Goal: Ask a question

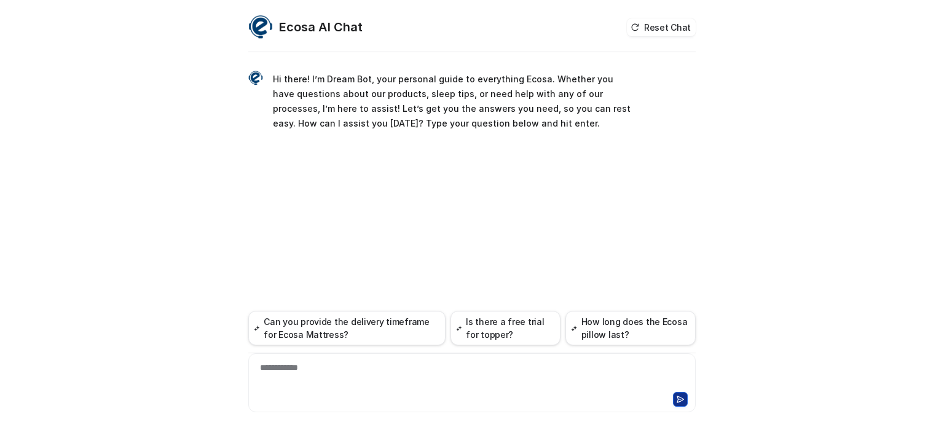
click at [315, 374] on div "**********" at bounding box center [471, 375] width 441 height 28
paste div
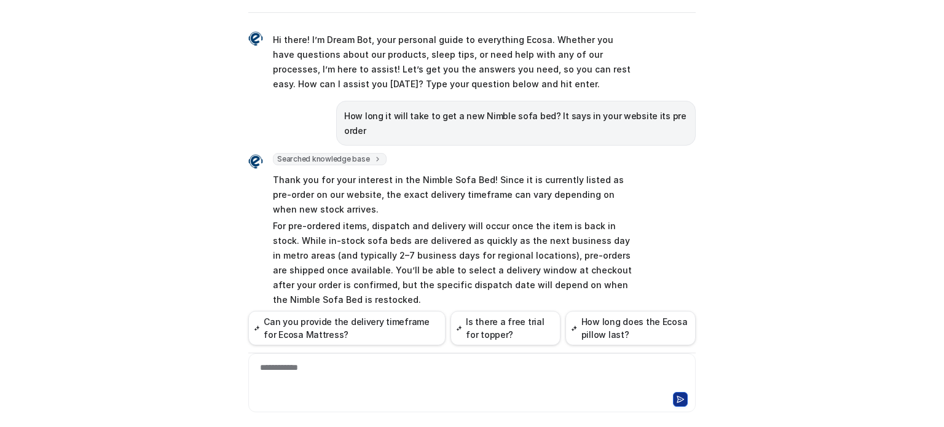
click at [407, 238] on p "For pre-ordered items, dispatch and delivery will occur once the item is back i…" at bounding box center [452, 263] width 359 height 88
click at [529, 241] on p "For pre-ordered items, dispatch and delivery will occur once the item is back i…" at bounding box center [452, 263] width 359 height 88
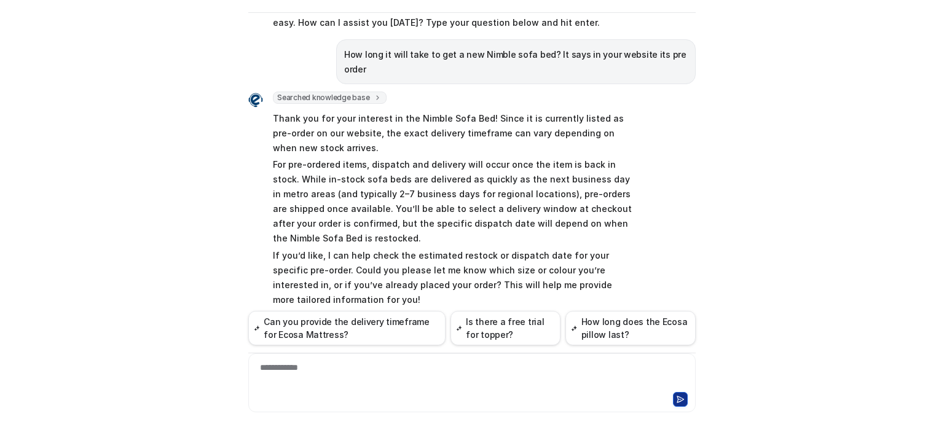
click at [332, 120] on p "Thank you for your interest in the Nimble Sofa Bed! Since it is currently liste…" at bounding box center [452, 133] width 359 height 44
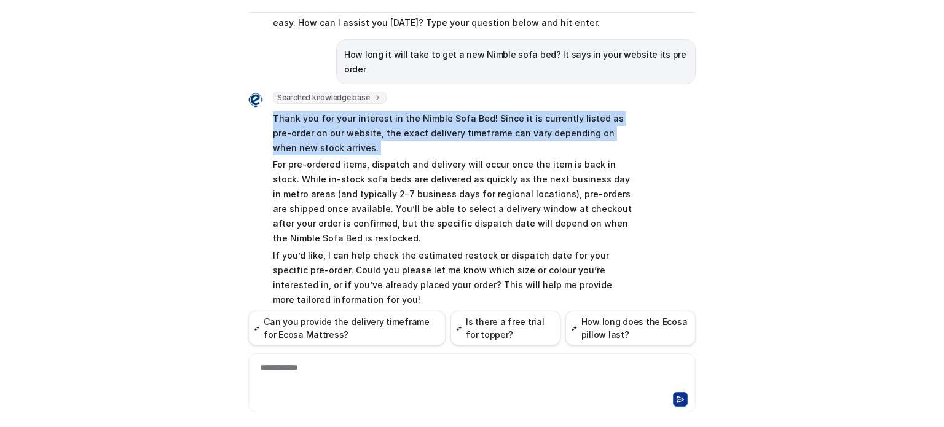
click at [332, 120] on p "Thank you for your interest in the Nimble Sofa Bed! Since it is currently liste…" at bounding box center [452, 133] width 359 height 44
copy span "Thank you for your interest in the Nimble Sofa Bed! Since it is currently liste…"
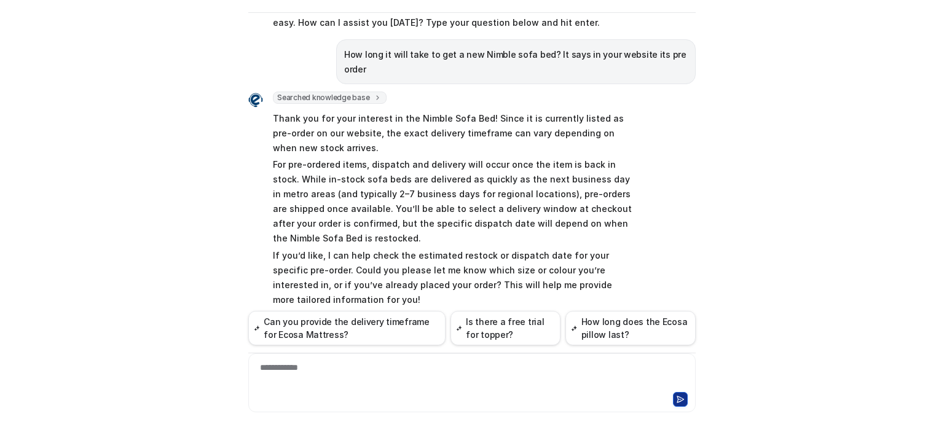
click at [401, 195] on p "For pre-ordered items, dispatch and delivery will occur once the item is back i…" at bounding box center [452, 201] width 359 height 88
click at [292, 117] on p "Thank you for your interest in the Nimble Sofa Bed! Since it is currently liste…" at bounding box center [452, 133] width 359 height 44
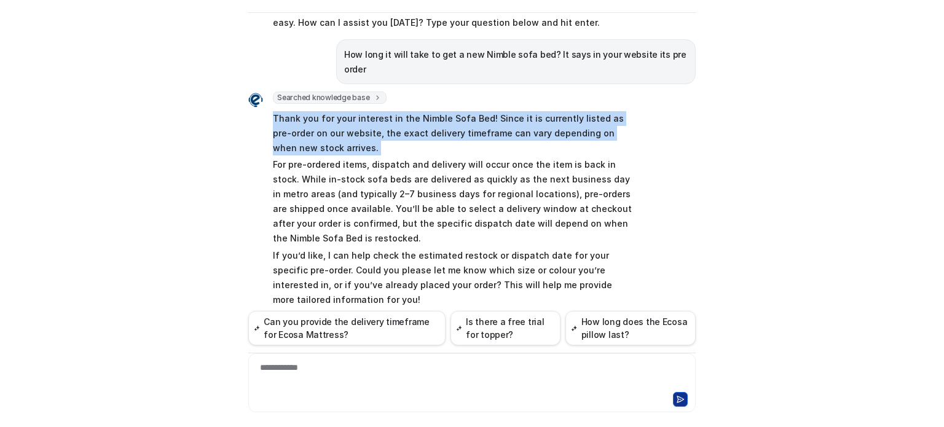
click at [293, 117] on p "Thank you for your interest in the Nimble Sofa Bed! Since it is currently liste…" at bounding box center [452, 133] width 359 height 44
copy span "Thank you for your interest in the Nimble Sofa Bed! Since it is currently liste…"
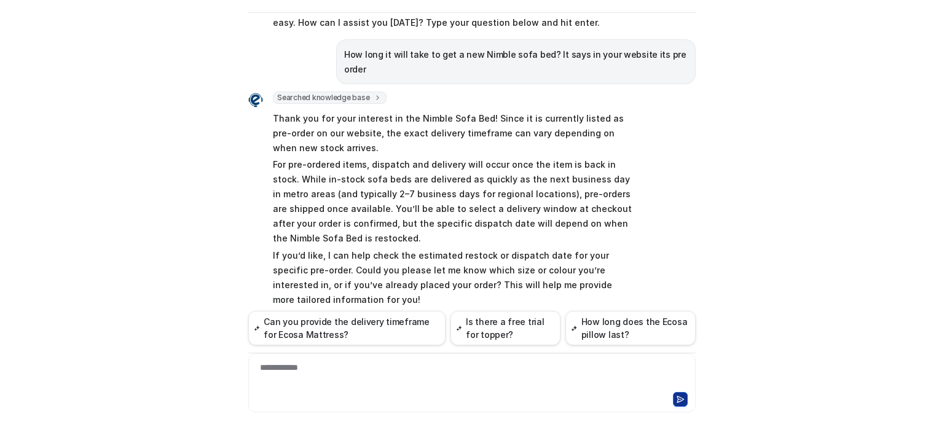
click at [364, 207] on p "For pre-ordered items, dispatch and delivery will occur once the item is back i…" at bounding box center [452, 201] width 359 height 88
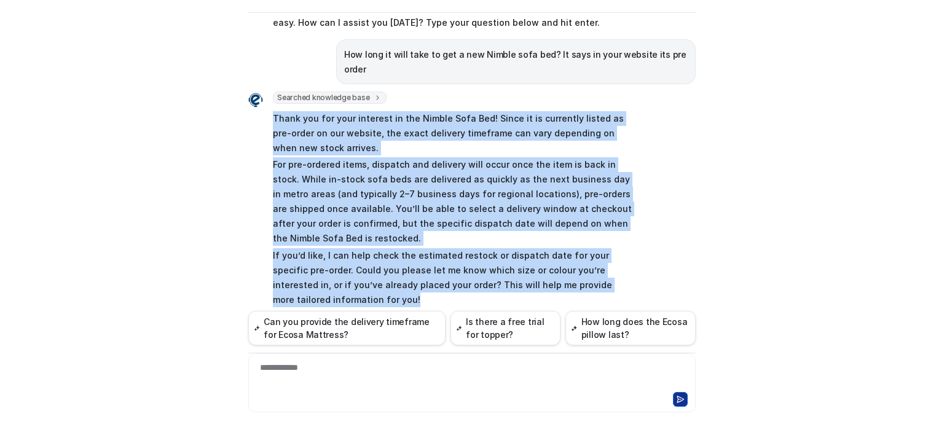
drag, startPoint x: 320, startPoint y: 284, endPoint x: 265, endPoint y: 109, distance: 184.0
click at [265, 109] on div "Searched knowledge base search_queries : [ "Nimble sofa bed pre order delivery …" at bounding box center [440, 200] width 384 height 217
copy span "Thank you for your interest in the Nimble Sofa Bed! Since it is currently liste…"
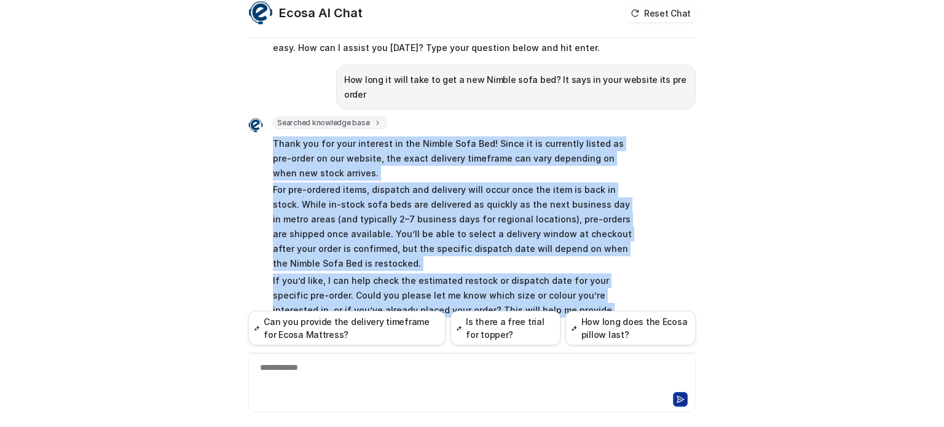
scroll to position [0, 0]
